Goal: Information Seeking & Learning: Learn about a topic

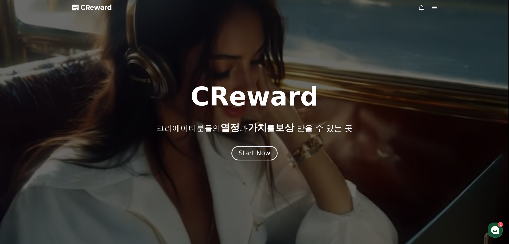
click at [269, 161] on div at bounding box center [254, 122] width 509 height 244
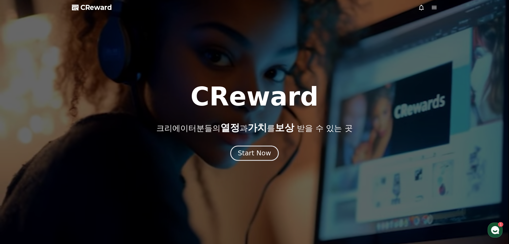
click at [261, 152] on div "Start Now" at bounding box center [254, 152] width 33 height 9
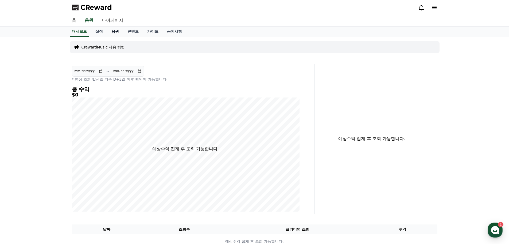
click at [113, 35] on link "음원" at bounding box center [115, 31] width 16 height 10
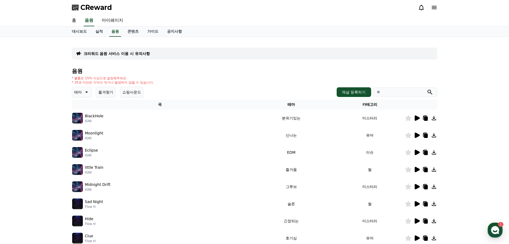
click at [417, 136] on icon at bounding box center [417, 134] width 5 height 5
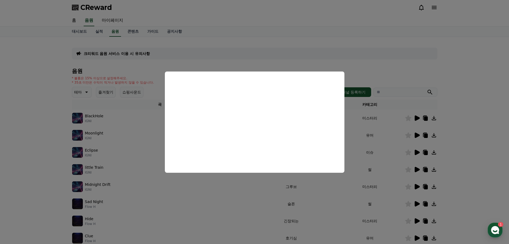
click at [124, 171] on button "close modal" at bounding box center [254, 122] width 509 height 244
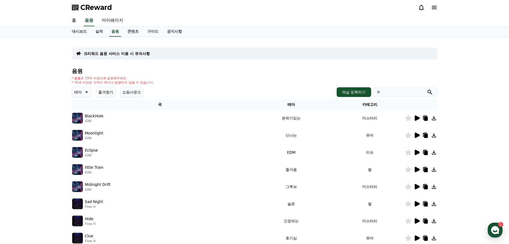
click at [417, 220] on icon at bounding box center [417, 220] width 5 height 5
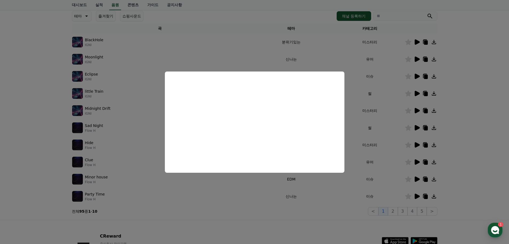
scroll to position [80, 0]
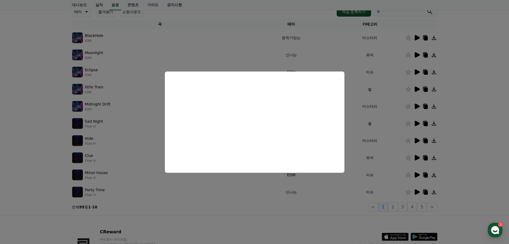
click at [394, 202] on button "close modal" at bounding box center [254, 122] width 509 height 244
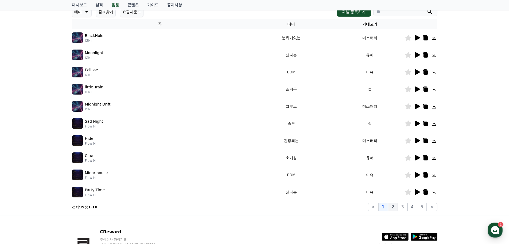
click at [396, 205] on button "2" at bounding box center [393, 206] width 10 height 9
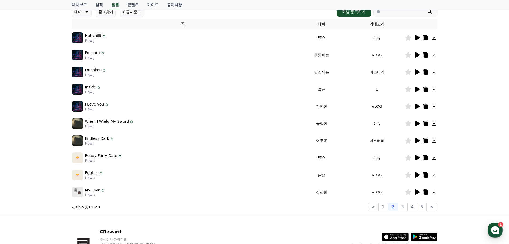
click at [419, 139] on icon at bounding box center [417, 140] width 6 height 6
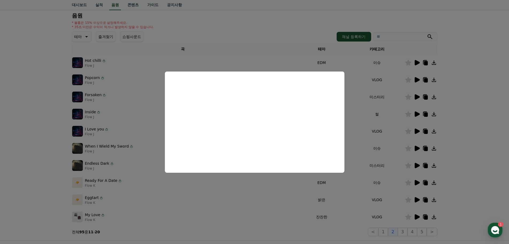
scroll to position [53, 0]
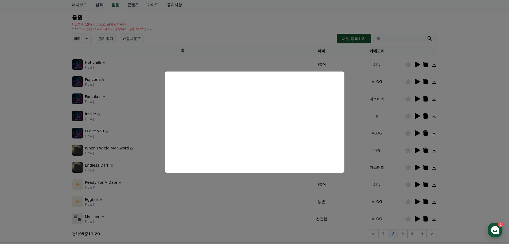
click at [377, 94] on button "close modal" at bounding box center [254, 122] width 509 height 244
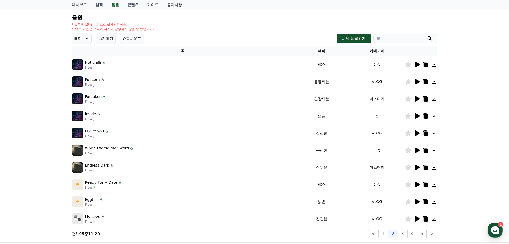
click at [382, 99] on td "미스터리" at bounding box center [377, 98] width 55 height 17
click at [416, 99] on icon at bounding box center [417, 98] width 5 height 5
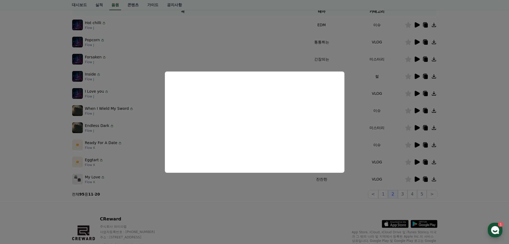
scroll to position [107, 0]
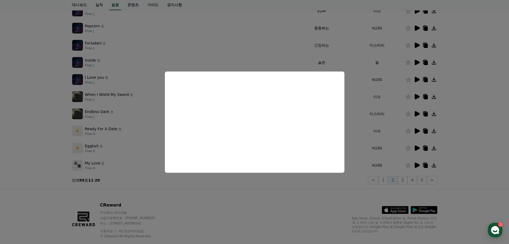
click at [388, 105] on button "close modal" at bounding box center [254, 122] width 509 height 244
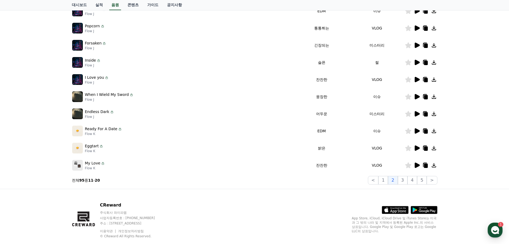
click at [419, 95] on icon at bounding box center [417, 96] width 6 height 6
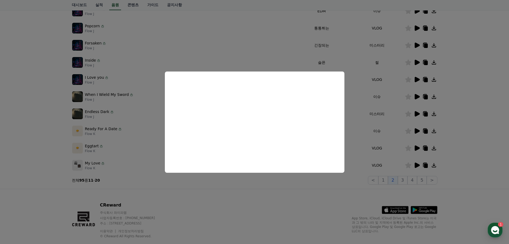
click at [369, 134] on button "close modal" at bounding box center [254, 122] width 509 height 244
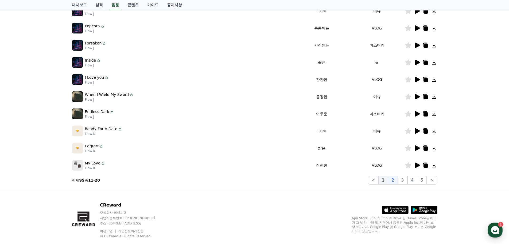
click at [387, 182] on button "1" at bounding box center [384, 180] width 10 height 9
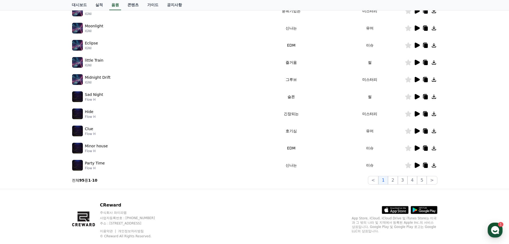
click at [417, 149] on icon at bounding box center [417, 147] width 5 height 5
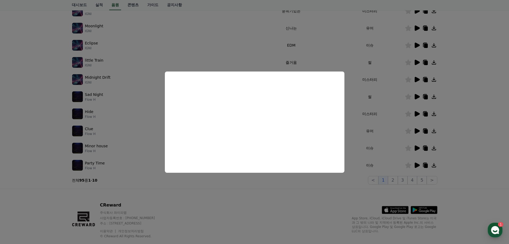
click at [385, 147] on button "close modal" at bounding box center [254, 122] width 509 height 244
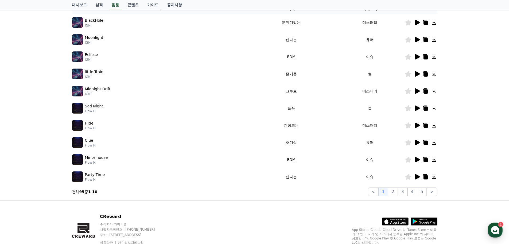
scroll to position [80, 0]
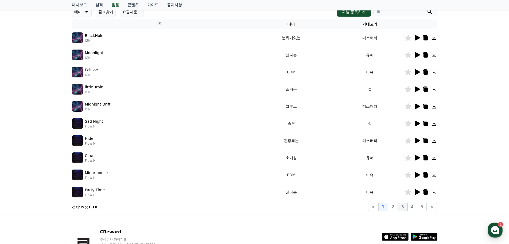
click at [403, 206] on button "3" at bounding box center [403, 206] width 10 height 9
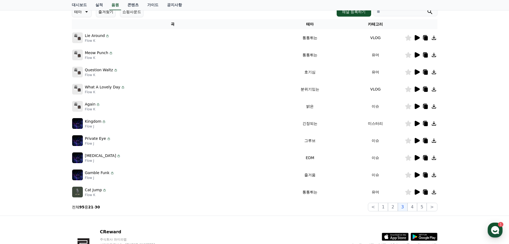
click at [416, 141] on icon at bounding box center [417, 140] width 5 height 5
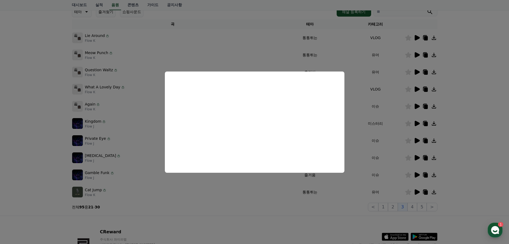
click at [419, 170] on button "close modal" at bounding box center [254, 122] width 509 height 244
click at [418, 173] on icon at bounding box center [417, 174] width 6 height 6
click at [417, 158] on button "close modal" at bounding box center [254, 122] width 509 height 244
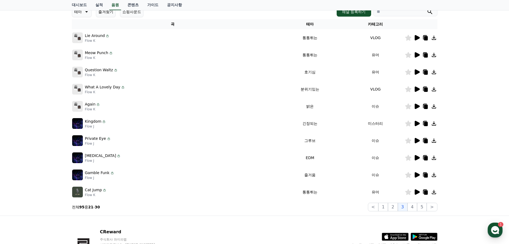
click at [416, 158] on icon at bounding box center [417, 157] width 5 height 5
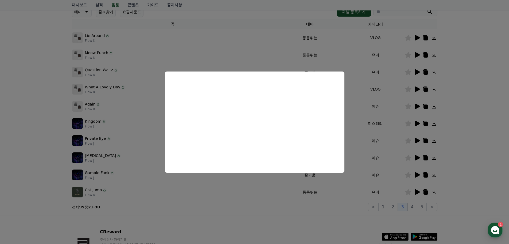
click at [418, 206] on button "close modal" at bounding box center [254, 122] width 509 height 244
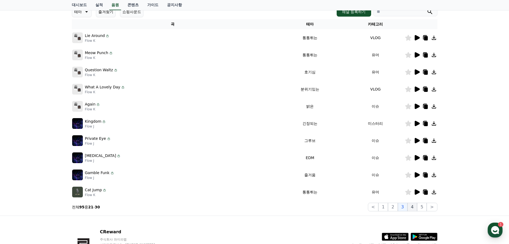
click at [413, 206] on button "4" at bounding box center [413, 206] width 10 height 9
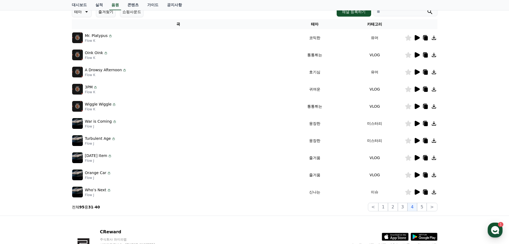
click at [416, 123] on icon at bounding box center [417, 123] width 5 height 5
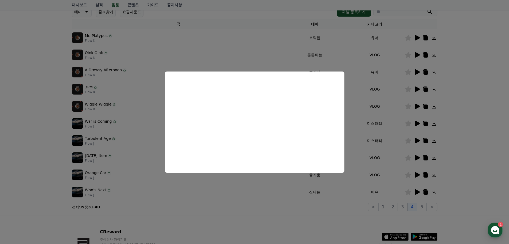
click at [410, 138] on button "close modal" at bounding box center [254, 122] width 509 height 244
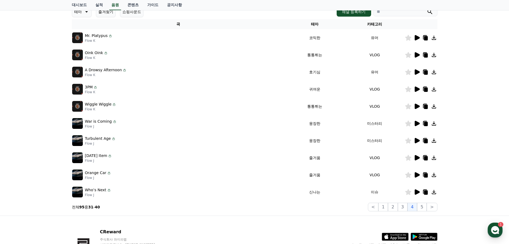
click at [416, 139] on icon at bounding box center [417, 140] width 5 height 5
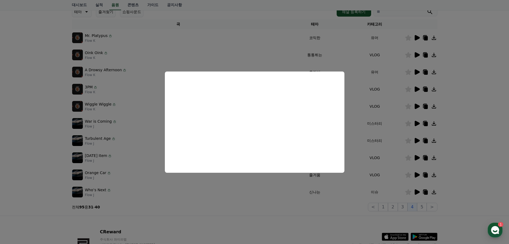
click at [339, 195] on button "close modal" at bounding box center [254, 122] width 509 height 244
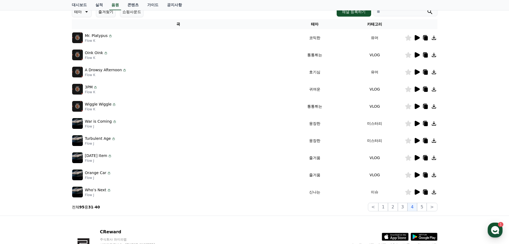
click at [427, 142] on icon at bounding box center [426, 141] width 4 height 4
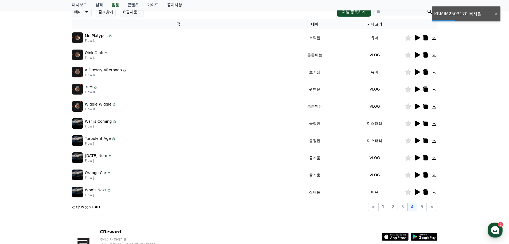
drag, startPoint x: 475, startPoint y: 13, endPoint x: 461, endPoint y: 14, distance: 13.7
click at [461, 14] on div "크리워드 음원 서비스 이용 시 유의사항 음원 * 볼륨은 15% 이상으로 설정해주세요. * 35초 미만은 수익이 적거나 발생하지 않을 수 있습니…" at bounding box center [254, 86] width 509 height 259
